Goal: Task Accomplishment & Management: Use online tool/utility

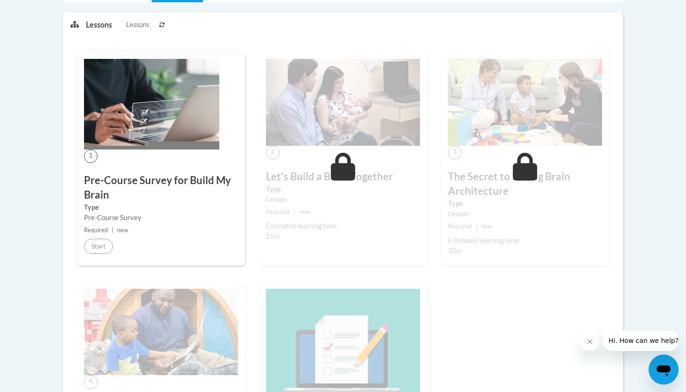
scroll to position [344, 0]
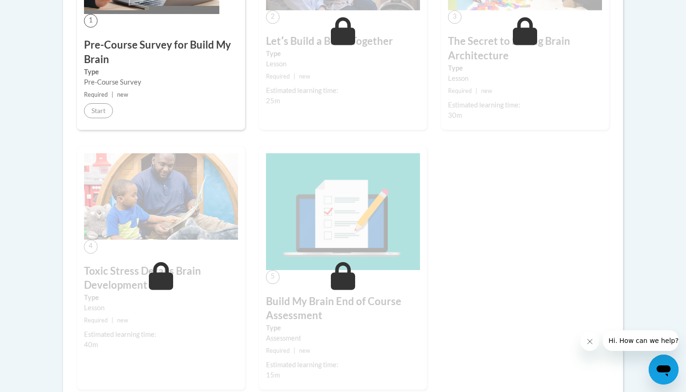
scroll to position [346, 0]
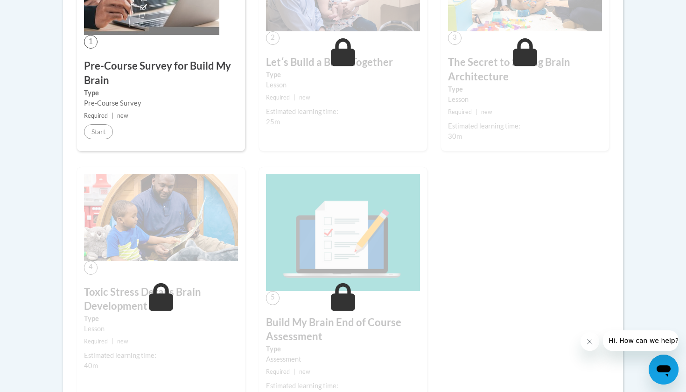
click at [123, 121] on div "1 Pre-Course Survey for Build My Brain Type Pre-Course Survey Required | new St…" at bounding box center [161, 43] width 168 height 213
click at [141, 46] on div "1 Pre-Course Survey for Build My Brain Type Pre-Course Survey Required | new St…" at bounding box center [161, 43] width 168 height 213
click at [144, 66] on h3 "Pre-Course Survey for Build My Brain" at bounding box center [161, 73] width 154 height 29
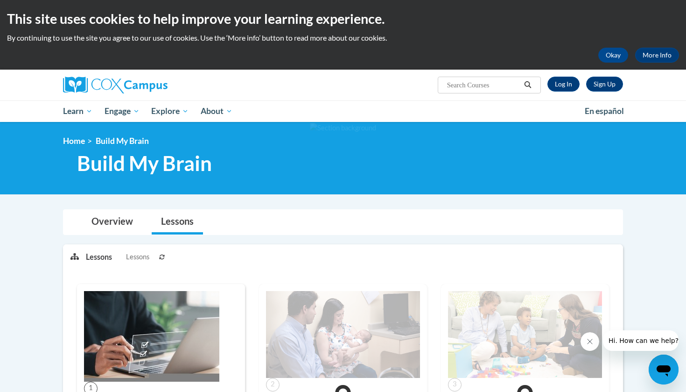
scroll to position [0, 0]
click at [617, 56] on button "Okay" at bounding box center [613, 55] width 30 height 15
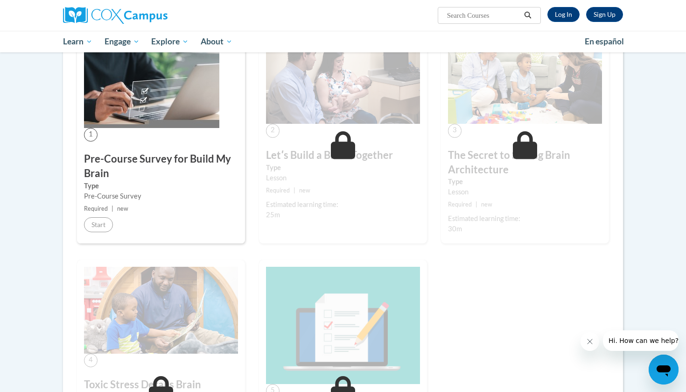
scroll to position [174, 0]
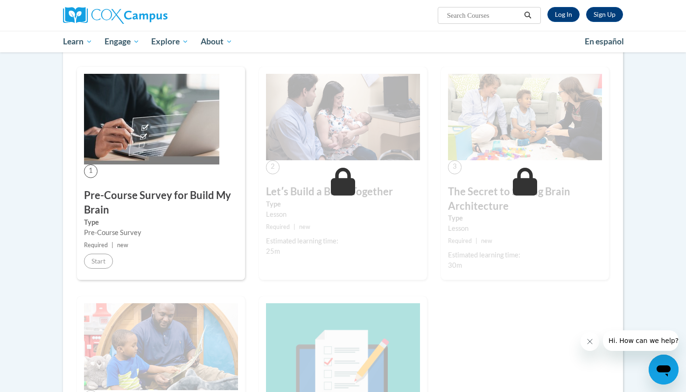
scroll to position [169, 0]
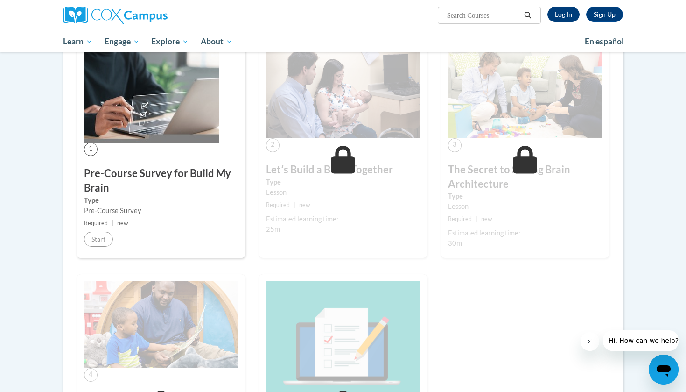
click at [566, 13] on link "Log In" at bounding box center [563, 14] width 32 height 15
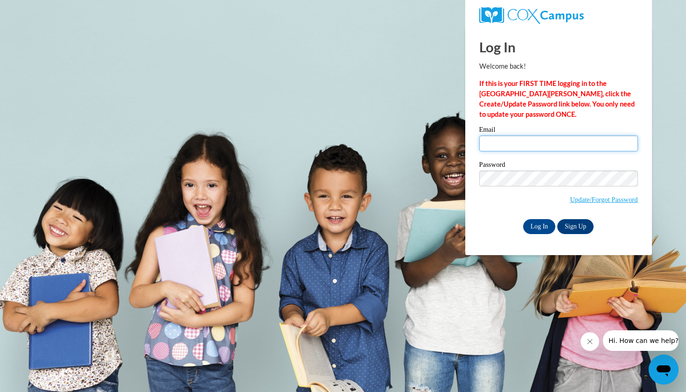
type input "[EMAIL_ADDRESS][DOMAIN_NAME]"
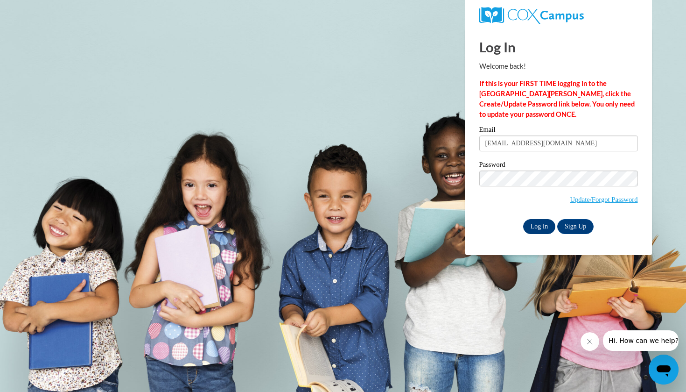
click at [544, 226] on input "Log In" at bounding box center [539, 226] width 33 height 15
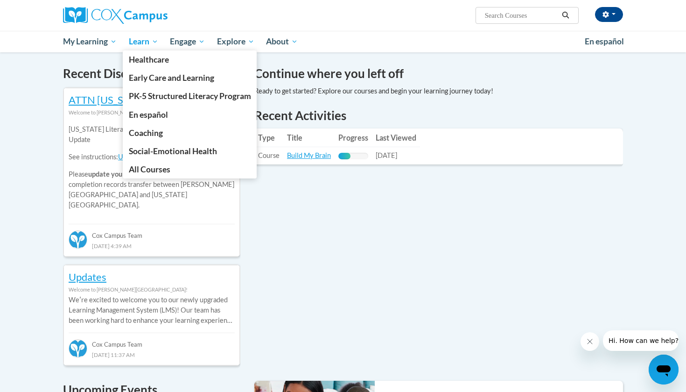
scroll to position [221, 0]
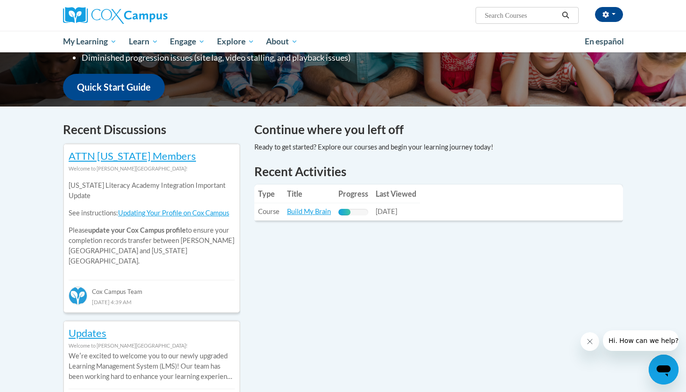
click at [109, 11] on img at bounding box center [115, 15] width 105 height 17
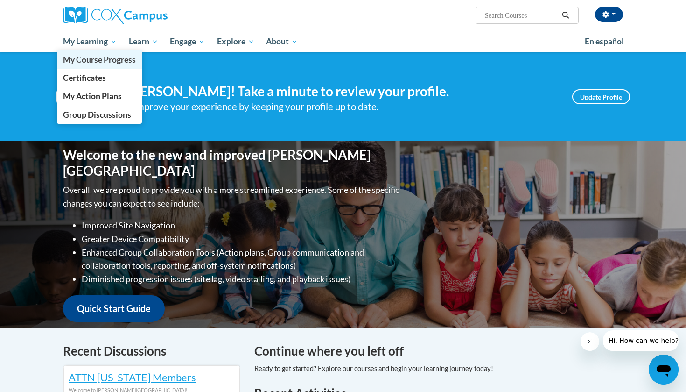
click at [105, 56] on span "My Course Progress" at bounding box center [99, 60] width 73 height 10
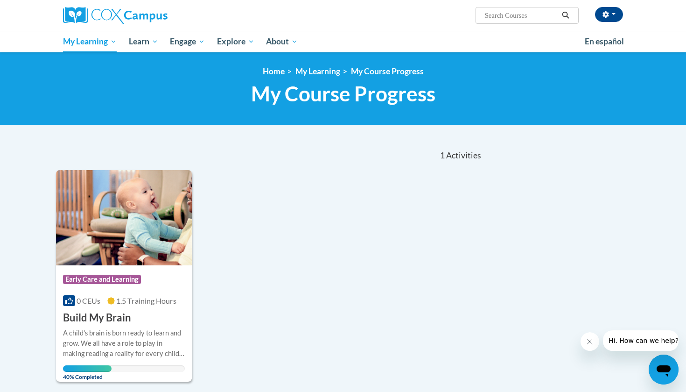
click at [106, 241] on img at bounding box center [124, 217] width 136 height 95
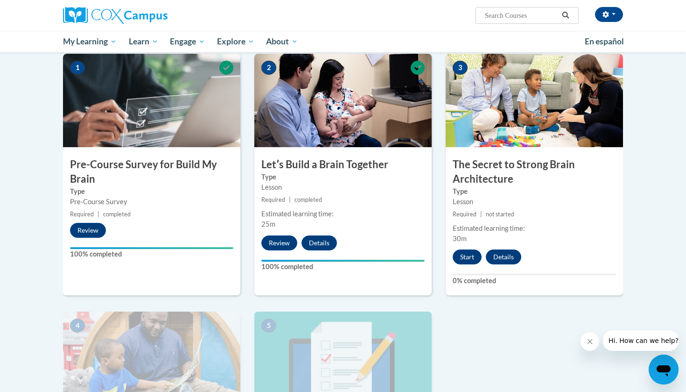
scroll to position [191, 0]
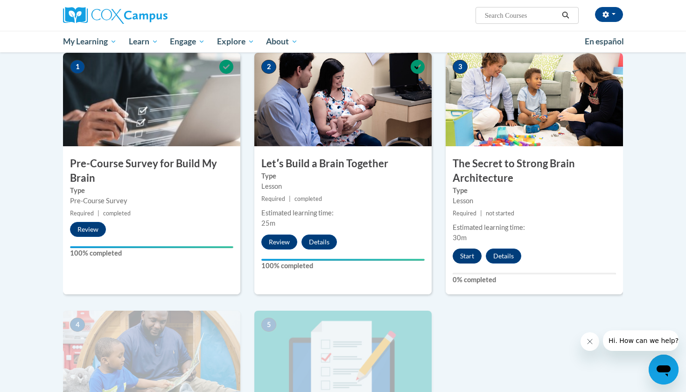
click at [472, 252] on button "Start" at bounding box center [467, 255] width 29 height 15
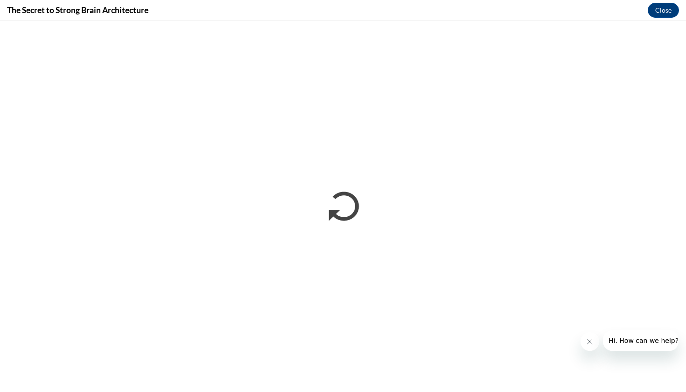
scroll to position [0, 0]
